Goal: Task Accomplishment & Management: Use online tool/utility

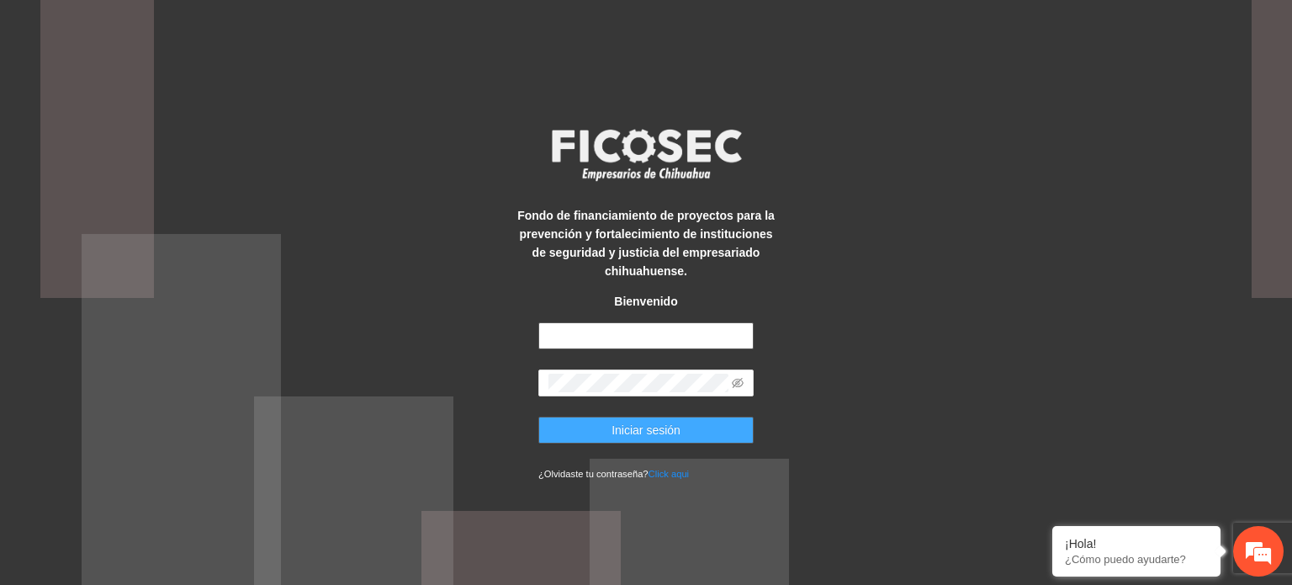
type input "**********"
click at [616, 429] on span "Iniciar sesión" at bounding box center [646, 430] width 69 height 19
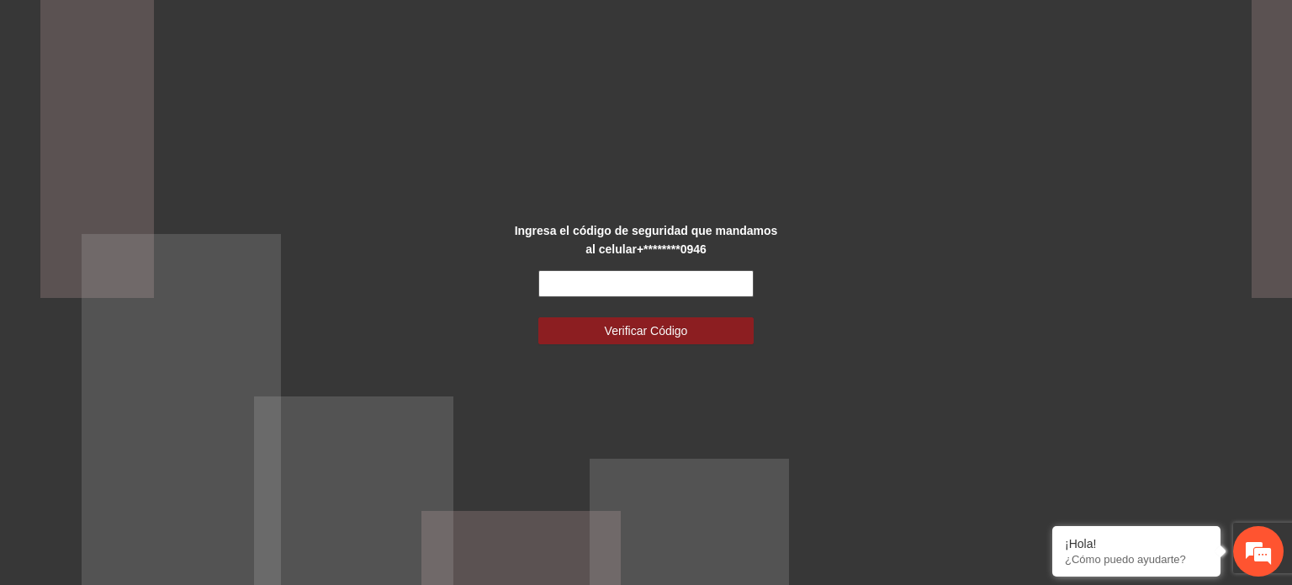
click at [607, 282] on input "text" at bounding box center [645, 283] width 215 height 27
type input "******"
click at [617, 338] on span "Verificar Código" at bounding box center [646, 330] width 83 height 19
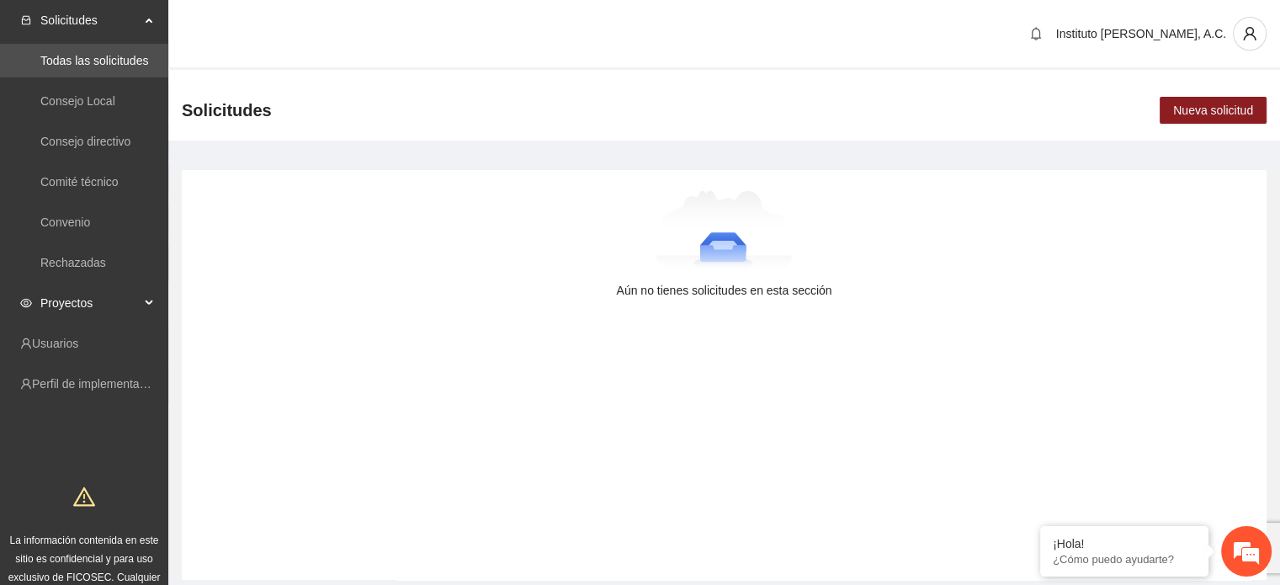
click at [63, 305] on span "Proyectos" at bounding box center [89, 303] width 99 height 34
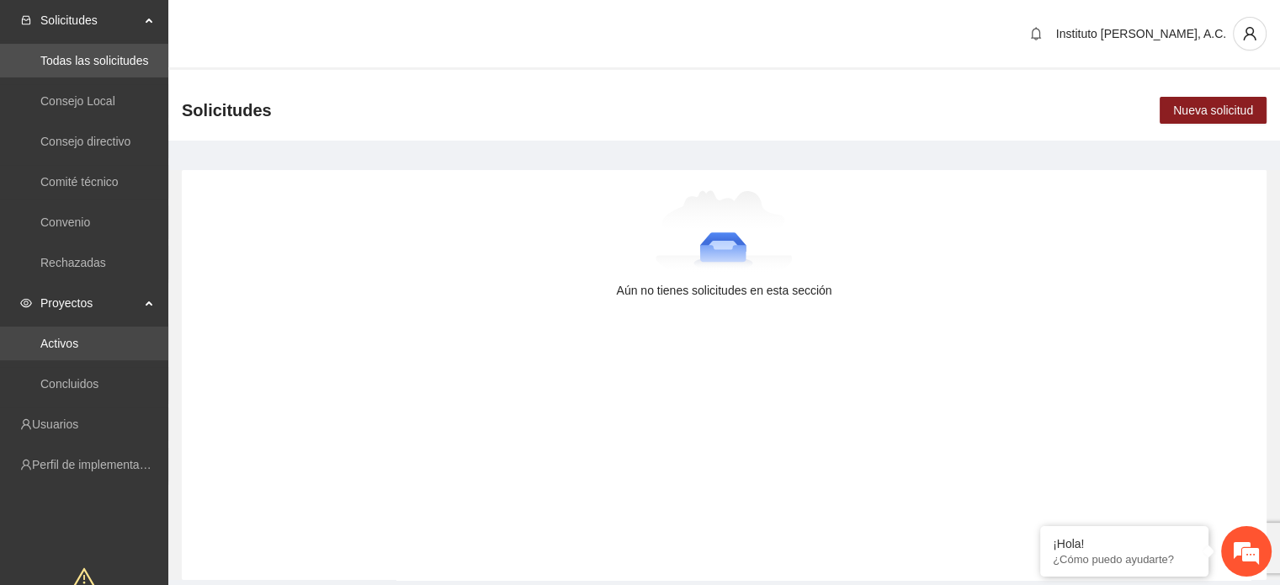
click at [71, 337] on link "Activos" at bounding box center [59, 343] width 38 height 13
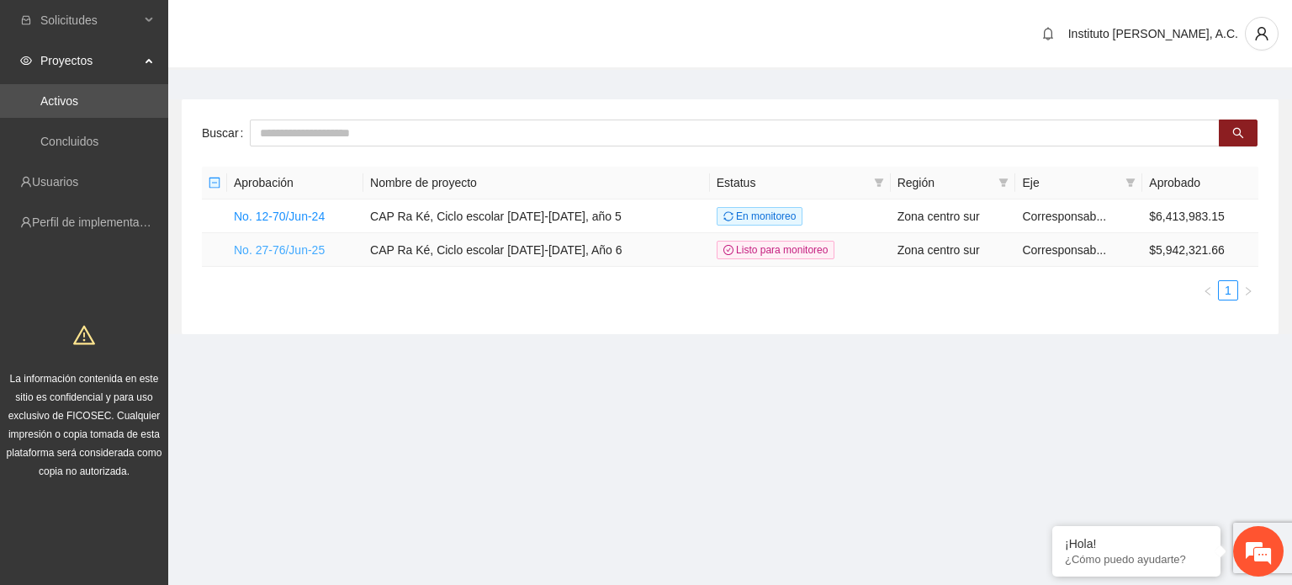
click at [289, 251] on link "No. 27-76/Jun-25" at bounding box center [279, 249] width 91 height 13
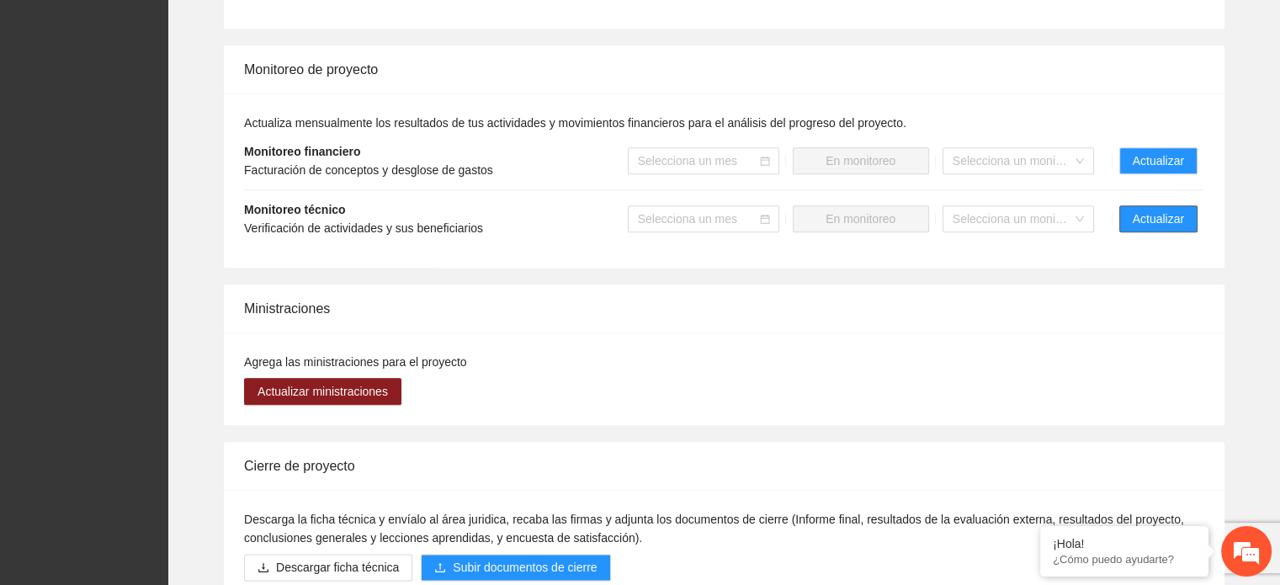
click at [1174, 219] on span "Actualizar" at bounding box center [1157, 218] width 51 height 19
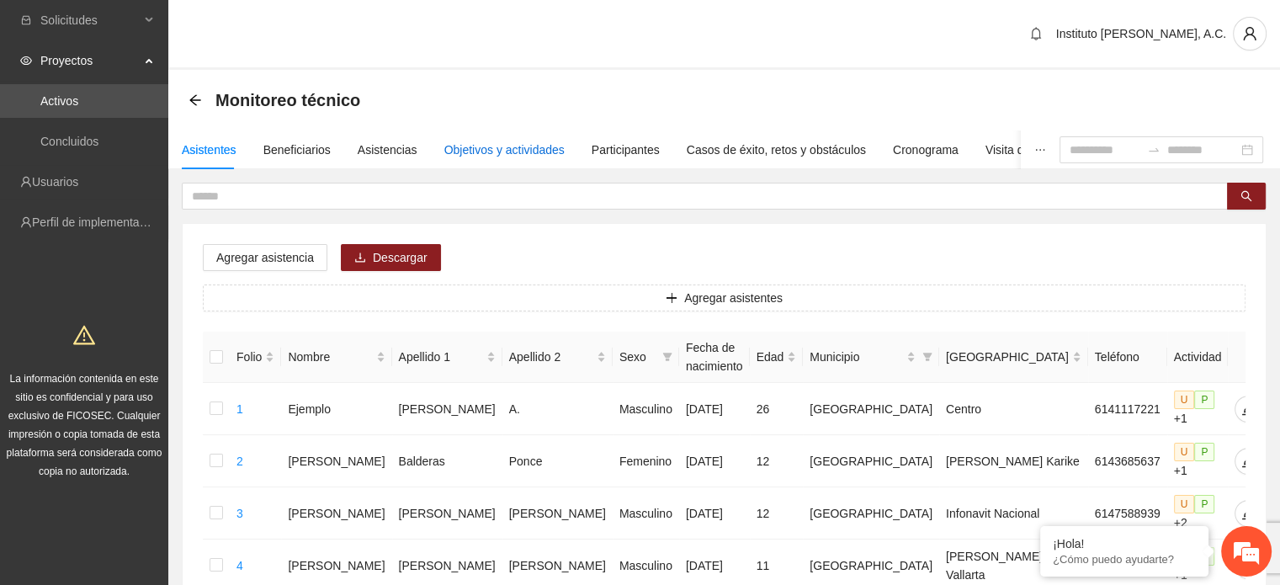
click at [525, 150] on div "Objetivos y actividades" at bounding box center [504, 149] width 120 height 19
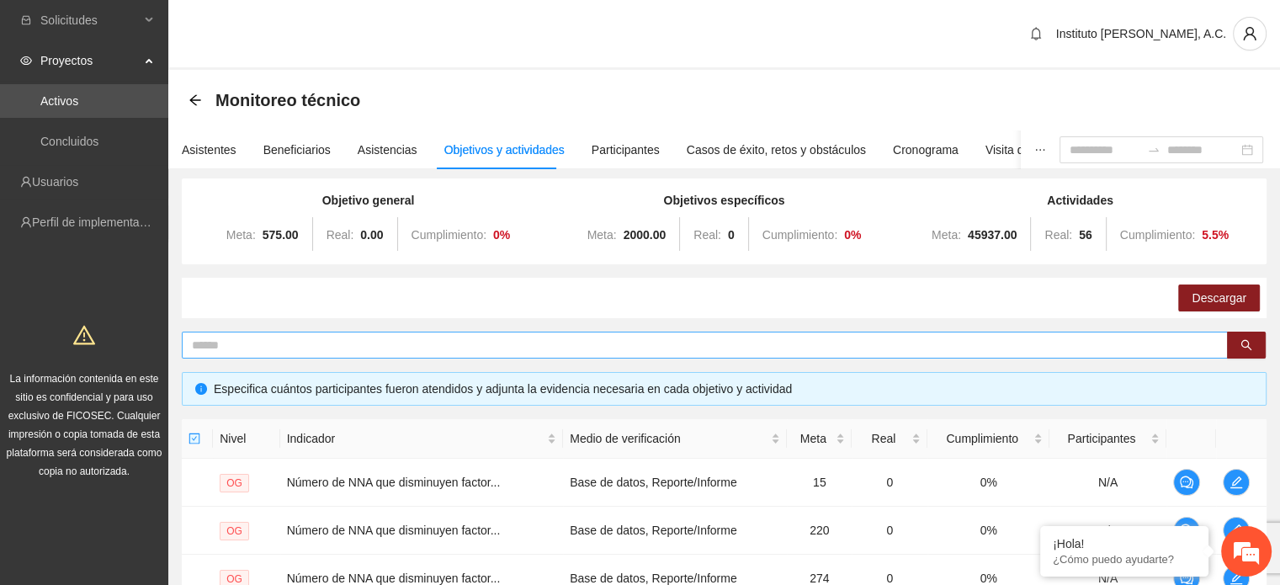
click at [357, 349] on input "text" at bounding box center [698, 345] width 1012 height 19
type input "********"
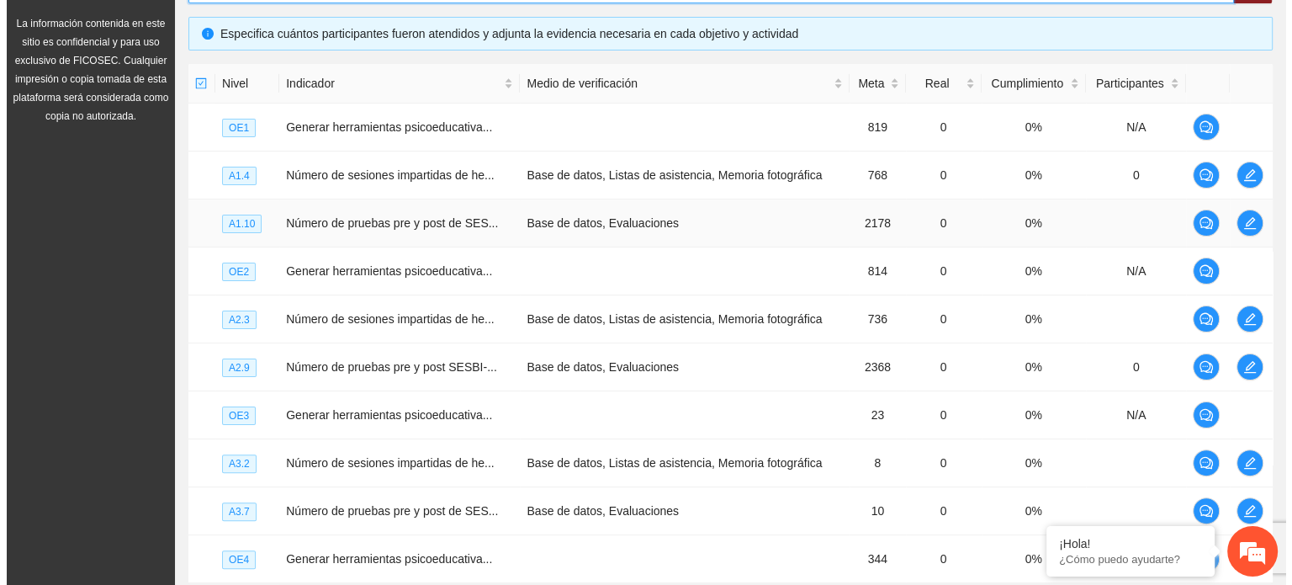
scroll to position [337, 0]
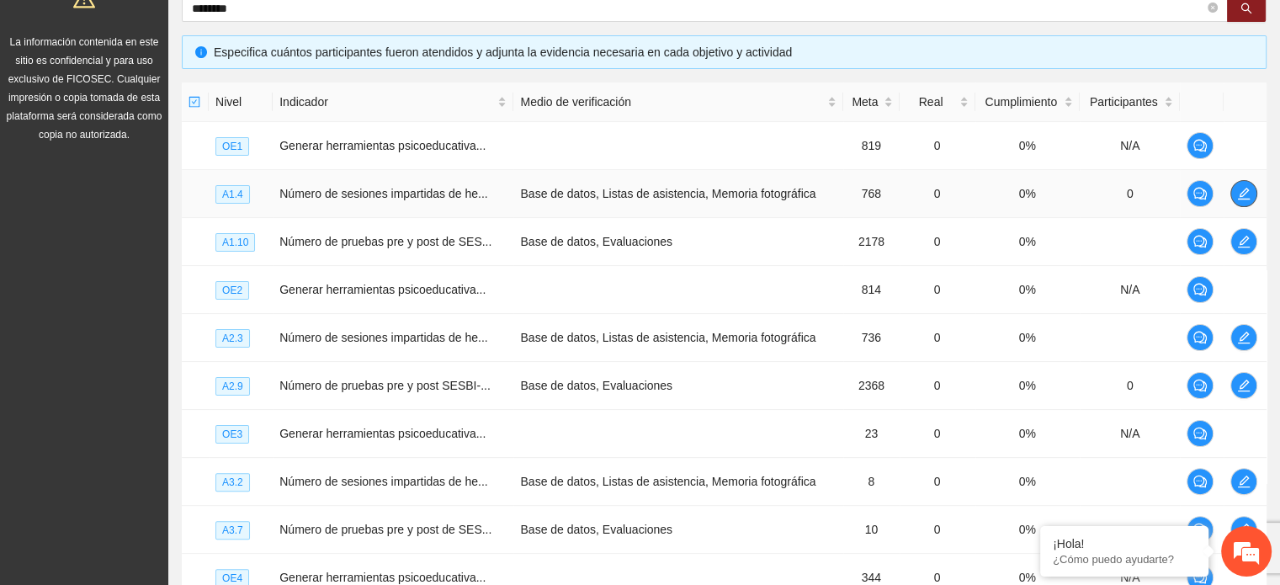
click at [1248, 193] on icon "edit" at bounding box center [1243, 193] width 13 height 13
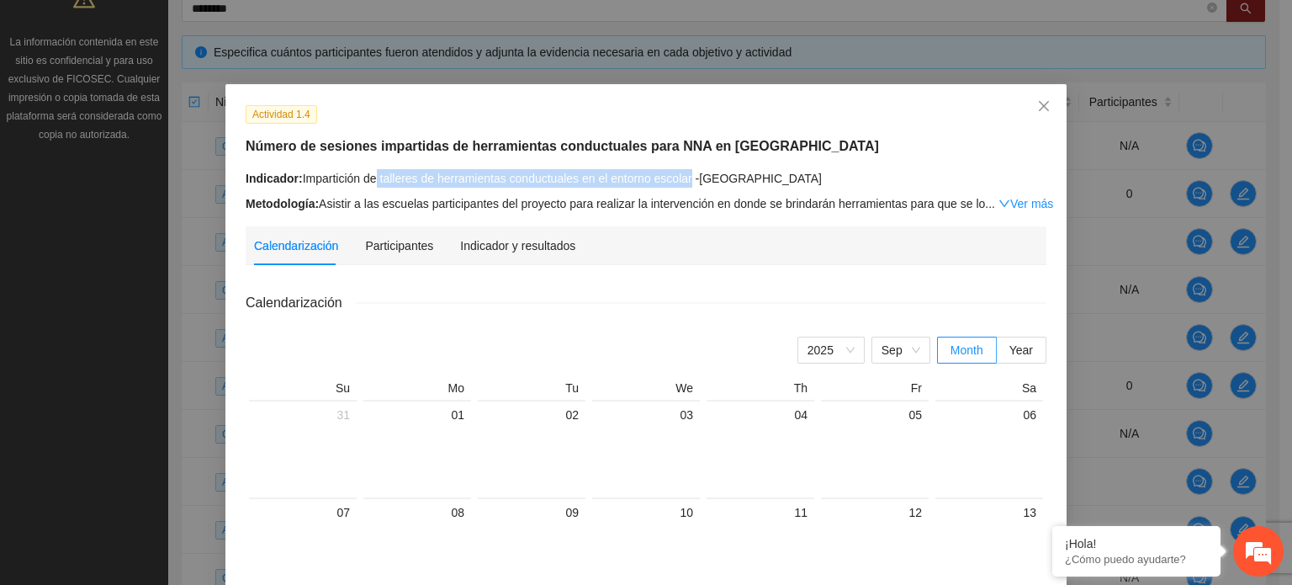
drag, startPoint x: 371, startPoint y: 183, endPoint x: 683, endPoint y: 184, distance: 312.1
click at [683, 184] on div "Indicador: Impartición de talleres de herramientas conductuales en el entorno e…" at bounding box center [646, 178] width 801 height 19
copy div "talleres de herramientas conductuales en el entorno escolar"
